Goal: Information Seeking & Learning: Find specific page/section

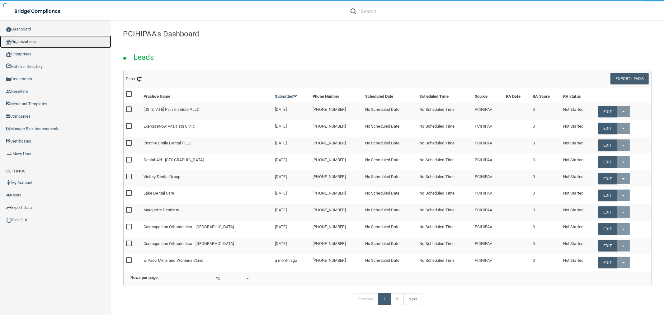
click at [17, 40] on link "Organizations" at bounding box center [55, 42] width 111 height 12
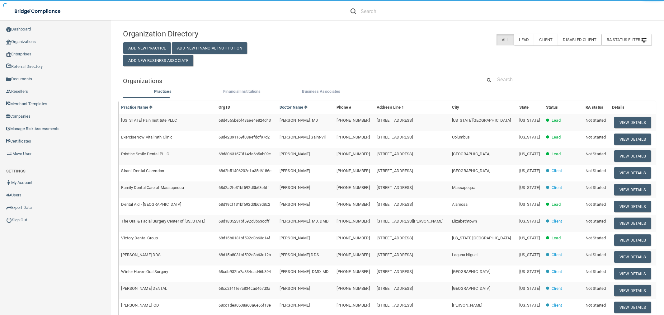
click at [539, 79] on input "text" at bounding box center [571, 80] width 146 height 12
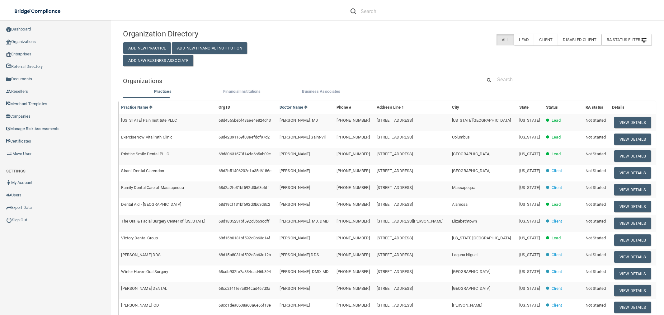
paste input "[PERSON_NAME] PhD"
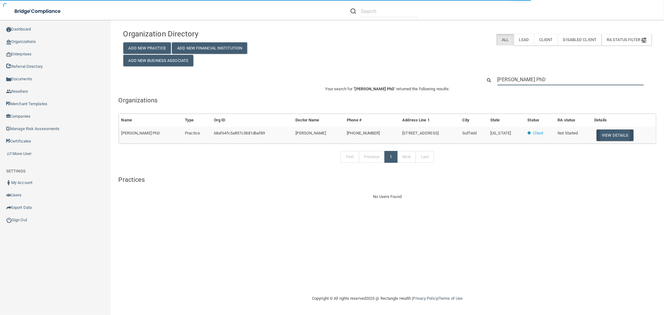
type input "[PERSON_NAME] PhD"
click at [615, 138] on button "View Details" at bounding box center [615, 136] width 37 height 12
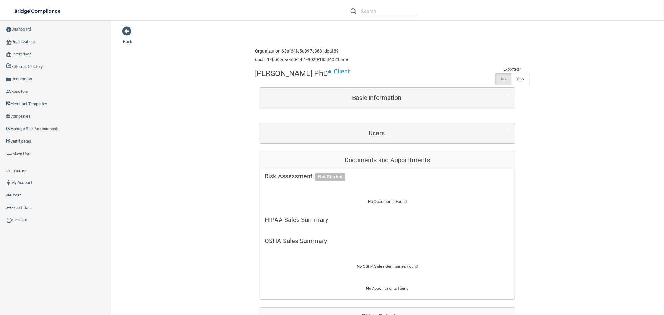
click at [393, 124] on div "Users" at bounding box center [387, 133] width 255 height 20
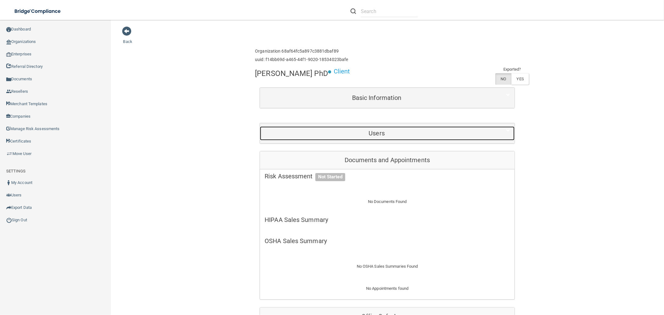
click at [391, 129] on div "Users" at bounding box center [377, 133] width 234 height 14
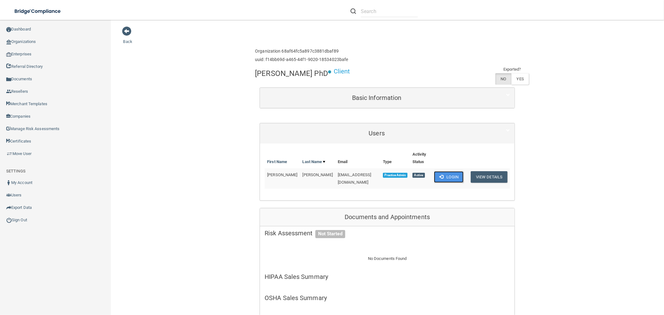
drag, startPoint x: 442, startPoint y: 174, endPoint x: 418, endPoint y: 174, distance: 23.7
click at [442, 174] on button "Login" at bounding box center [449, 177] width 30 height 12
click at [18, 216] on link "Sign Out" at bounding box center [55, 220] width 111 height 12
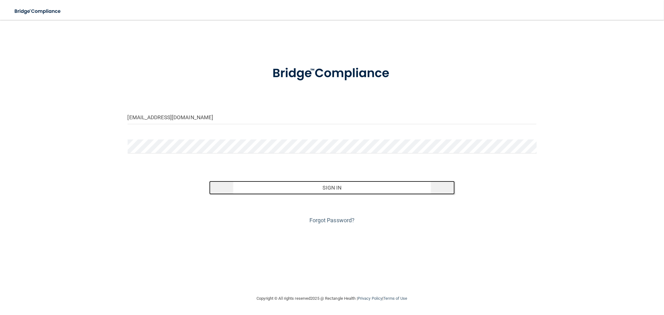
click at [276, 188] on button "Sign In" at bounding box center [331, 188] width 245 height 14
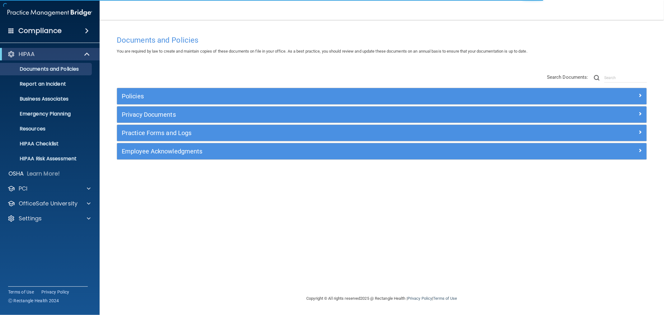
click at [130, 103] on div "Policies" at bounding box center [382, 96] width 530 height 16
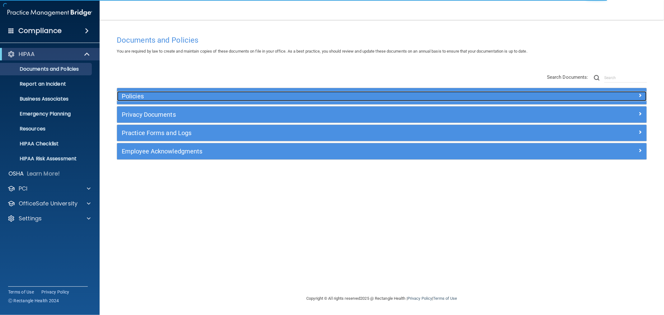
click at [136, 97] on h5 "Policies" at bounding box center [316, 96] width 388 height 7
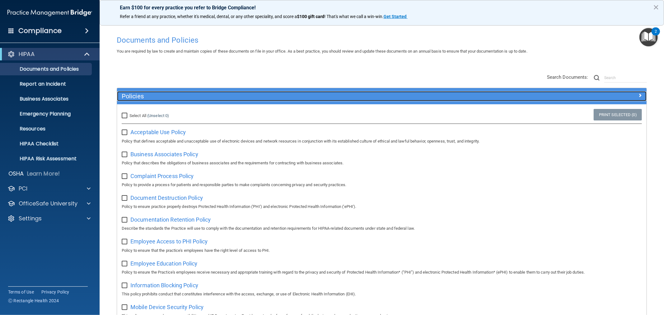
click at [137, 97] on h5 "Policies" at bounding box center [316, 96] width 388 height 7
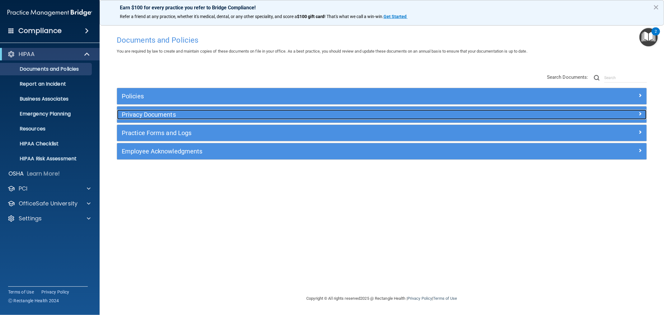
click at [139, 110] on div "Privacy Documents" at bounding box center [315, 115] width 397 height 10
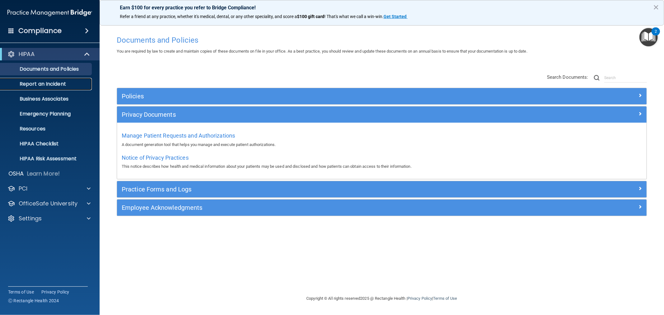
click at [64, 85] on p "Report an Incident" at bounding box center [46, 84] width 85 height 6
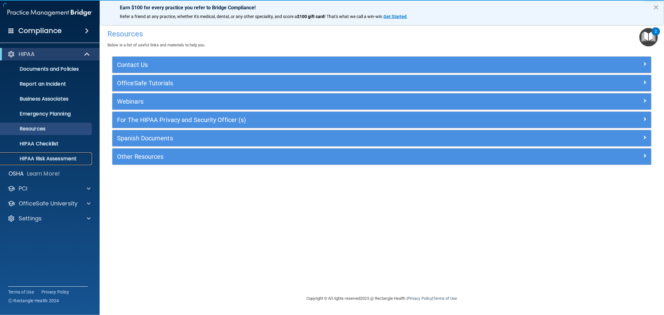
click at [45, 157] on p "HIPAA Risk Assessment" at bounding box center [46, 159] width 85 height 6
